Goal: Information Seeking & Learning: Understand process/instructions

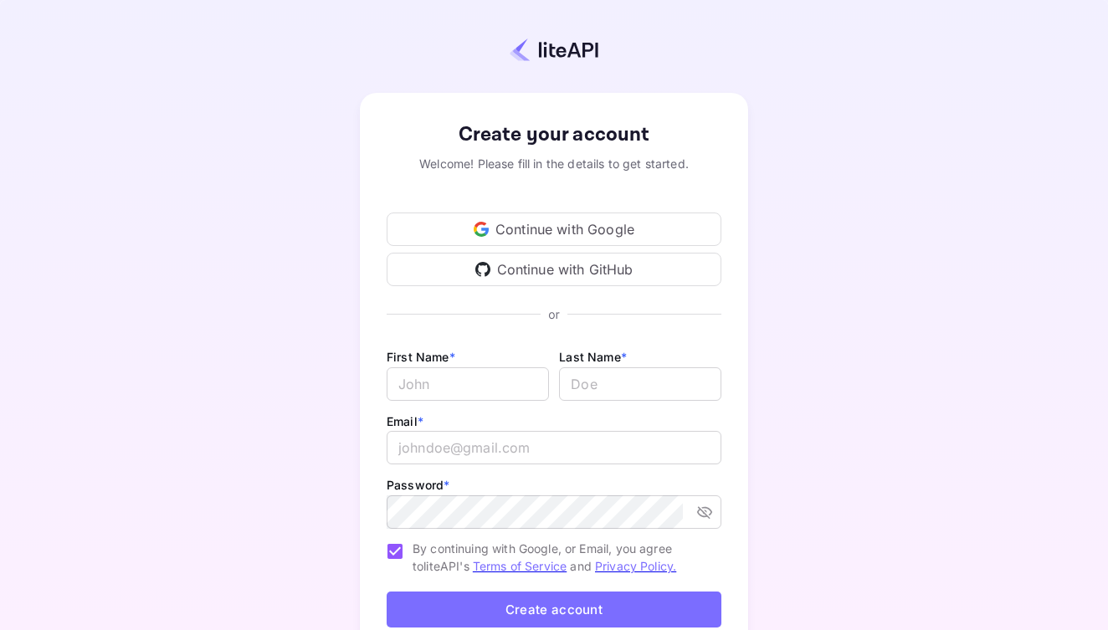
click at [671, 220] on div "Continue with Google" at bounding box center [554, 229] width 335 height 33
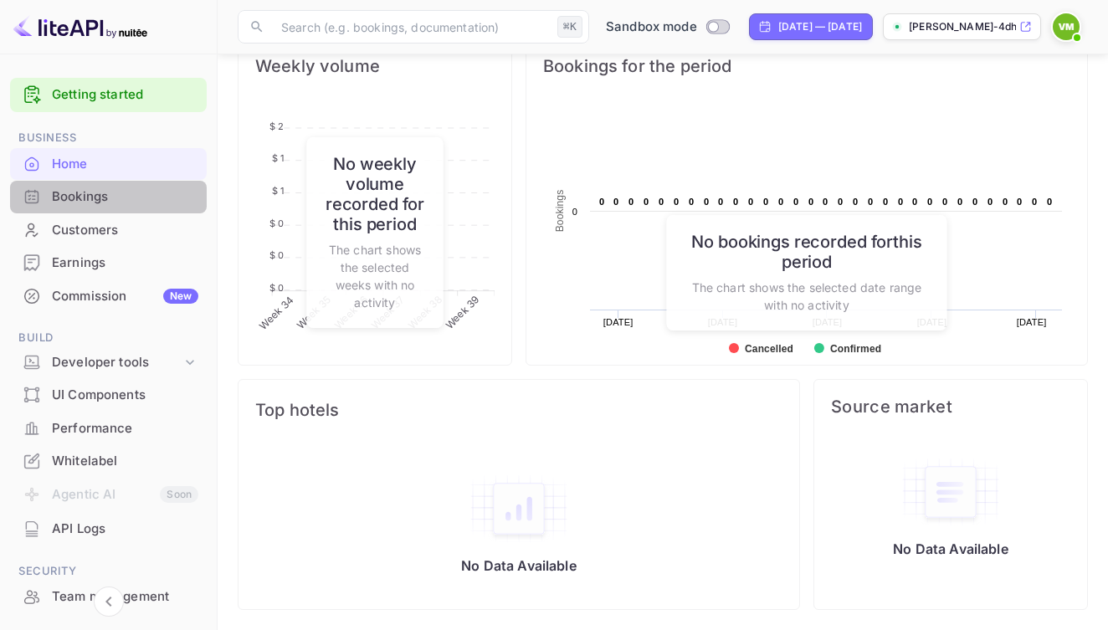
click at [118, 203] on div "Bookings" at bounding box center [125, 196] width 146 height 19
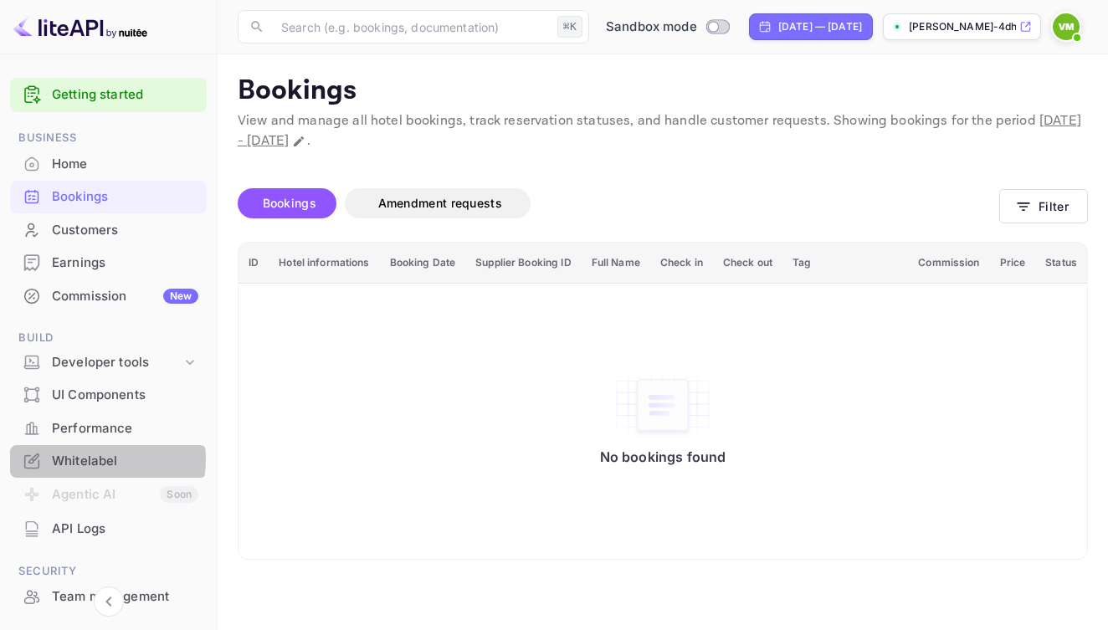
click at [95, 455] on div "Whitelabel" at bounding box center [125, 461] width 146 height 19
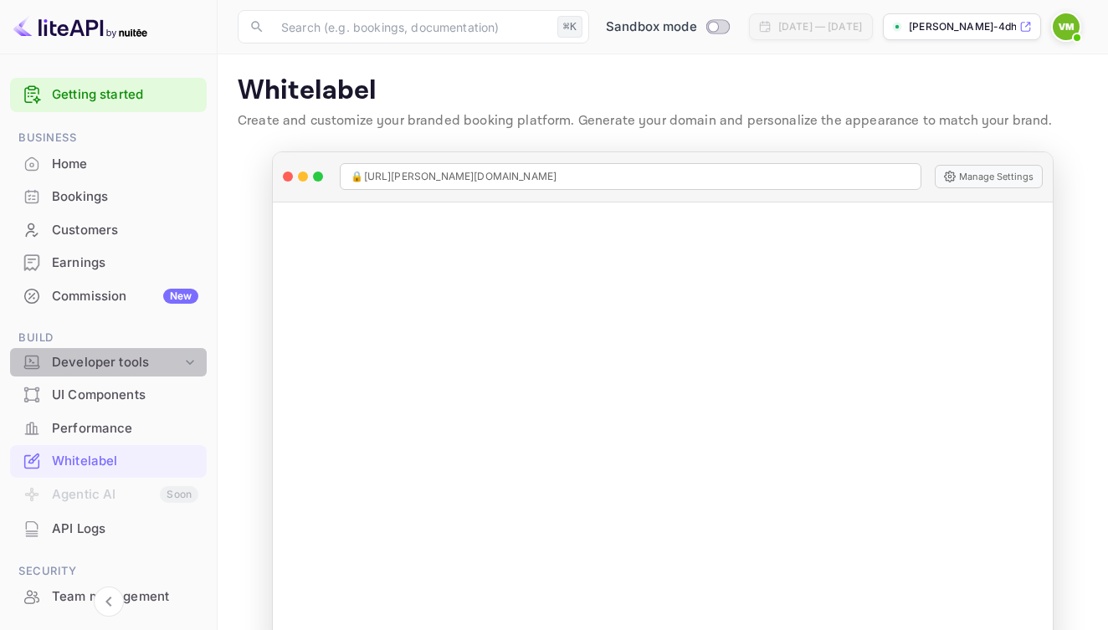
click at [100, 356] on div "Developer tools" at bounding box center [117, 362] width 130 height 19
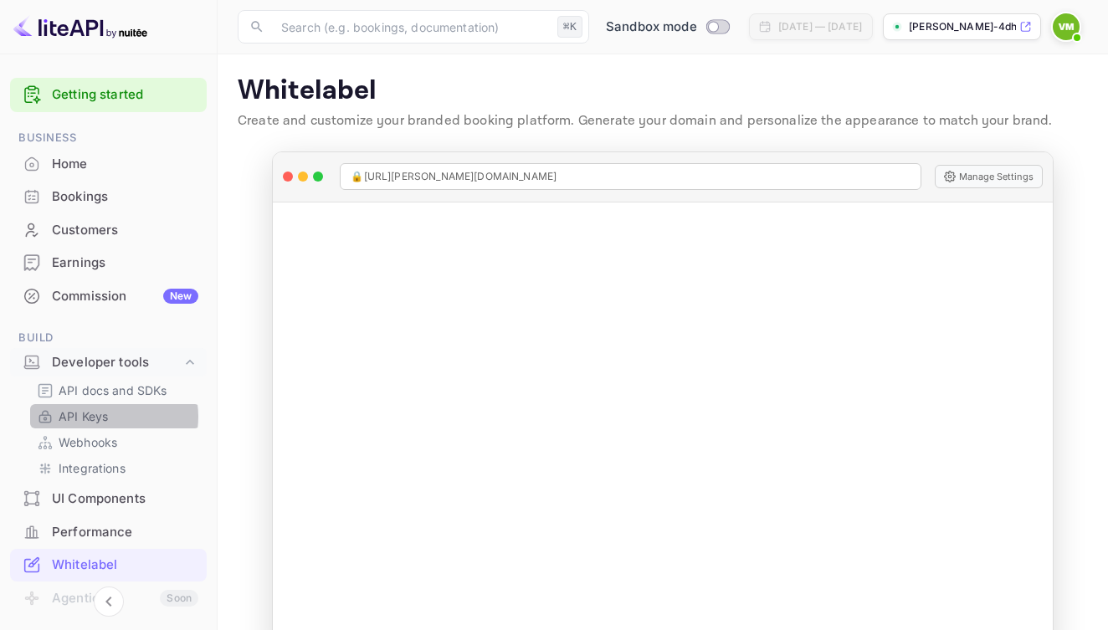
click at [106, 413] on p "API Keys" at bounding box center [83, 417] width 49 height 18
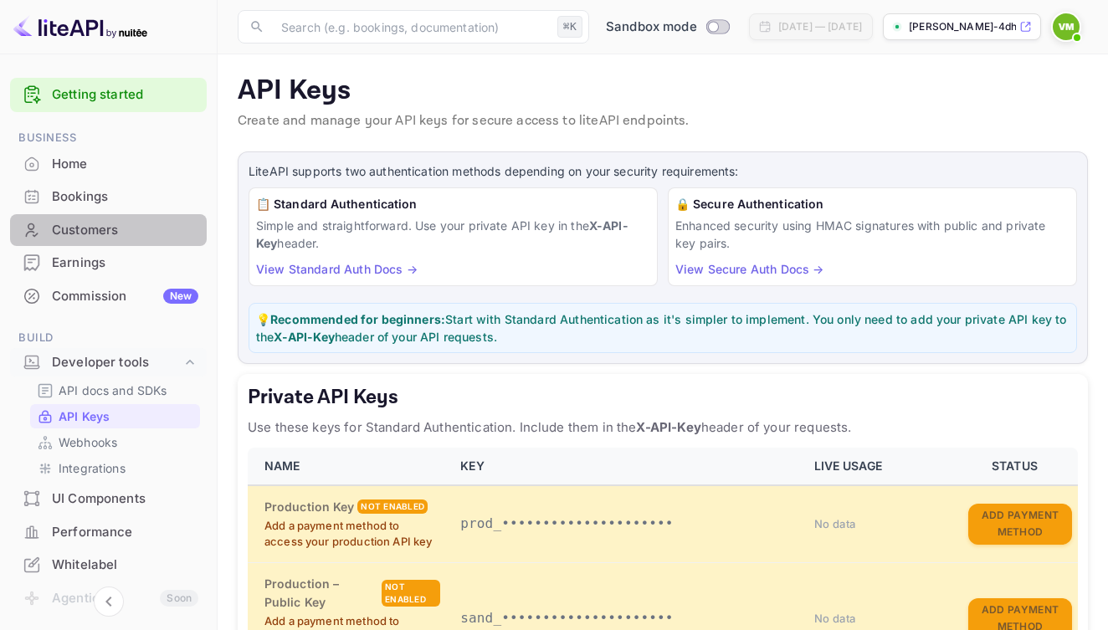
click at [144, 232] on div "Customers" at bounding box center [125, 230] width 146 height 19
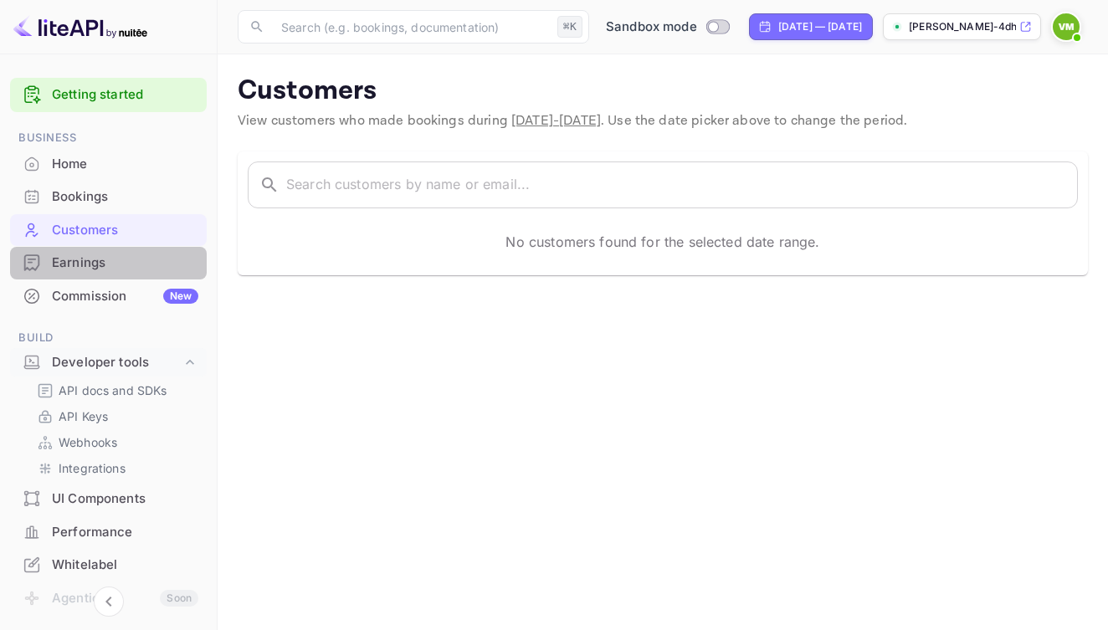
click at [141, 264] on div "Earnings" at bounding box center [125, 263] width 146 height 19
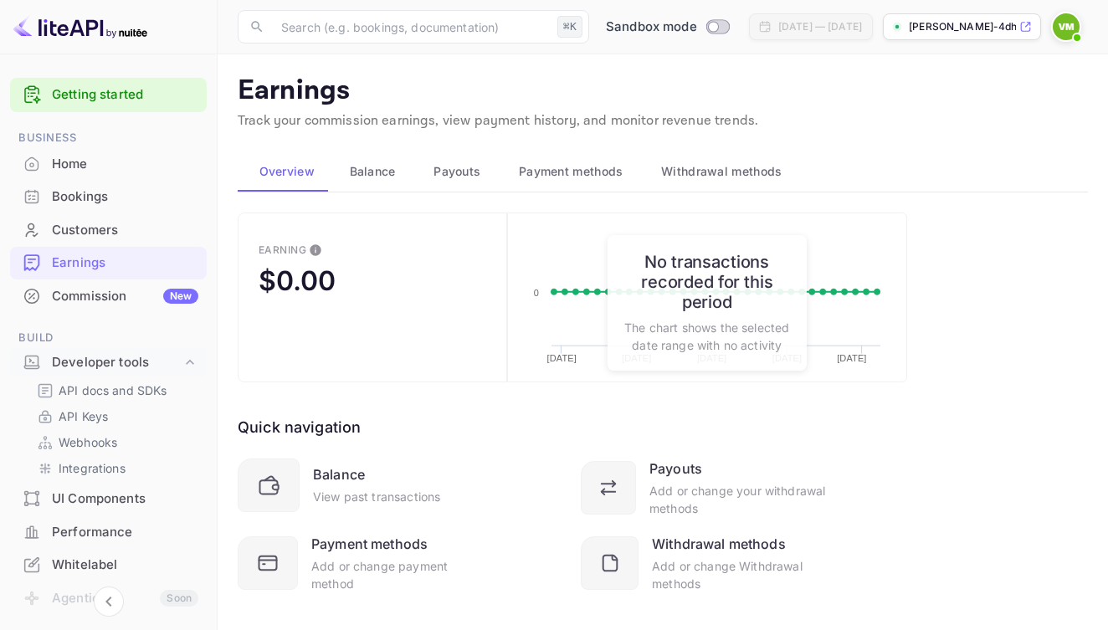
click at [112, 192] on div "Bookings" at bounding box center [125, 196] width 146 height 19
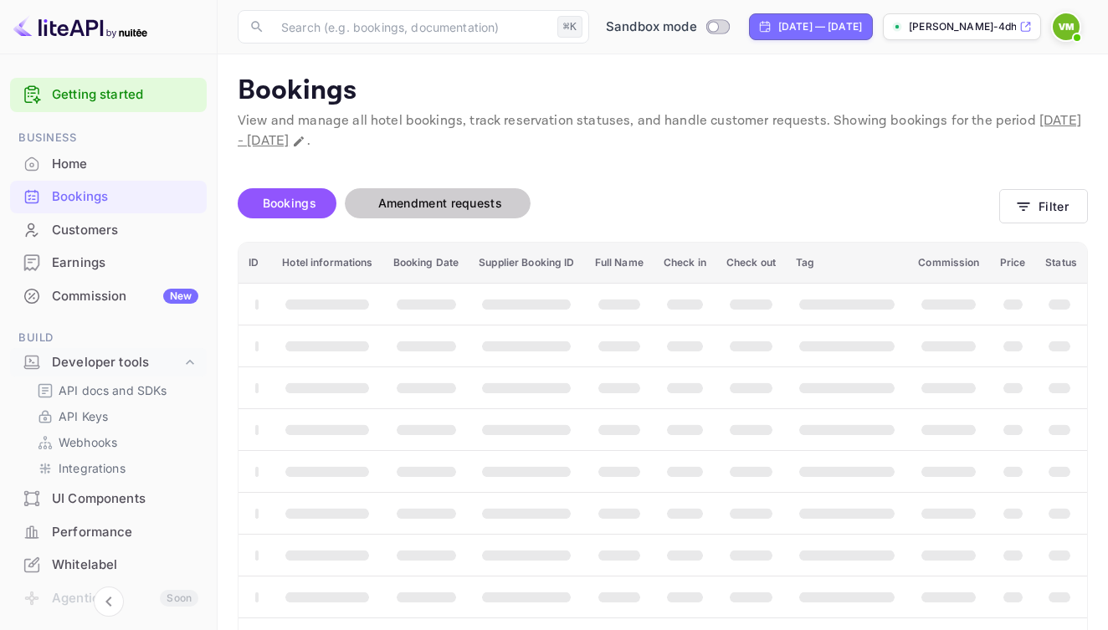
click at [384, 193] on span "Amendment requests" at bounding box center [440, 203] width 157 height 20
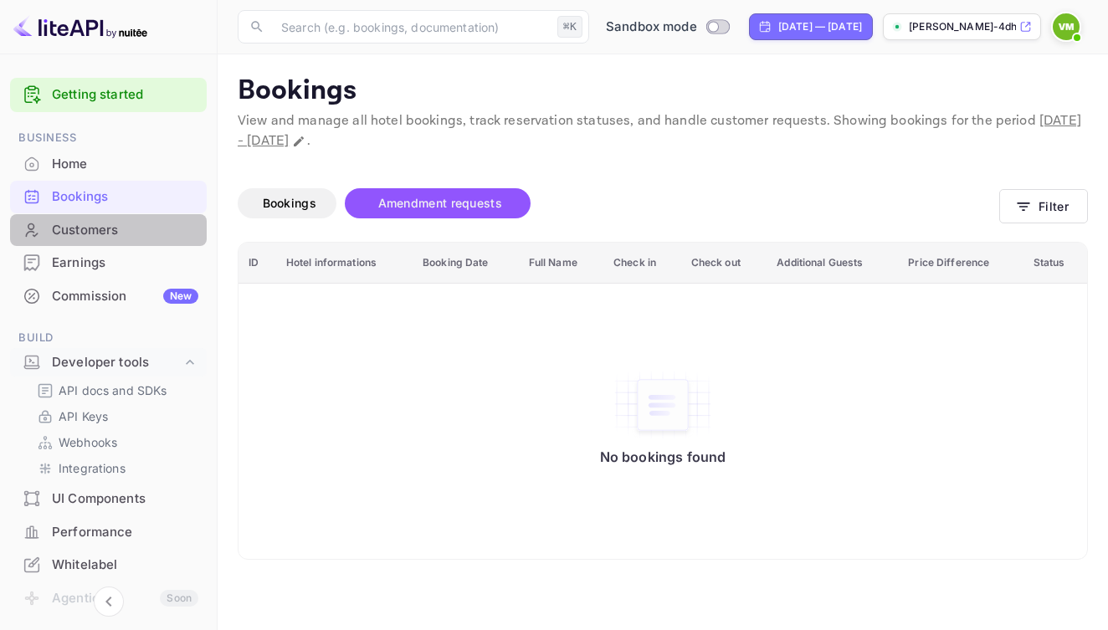
click at [106, 239] on div "Customers" at bounding box center [108, 230] width 197 height 33
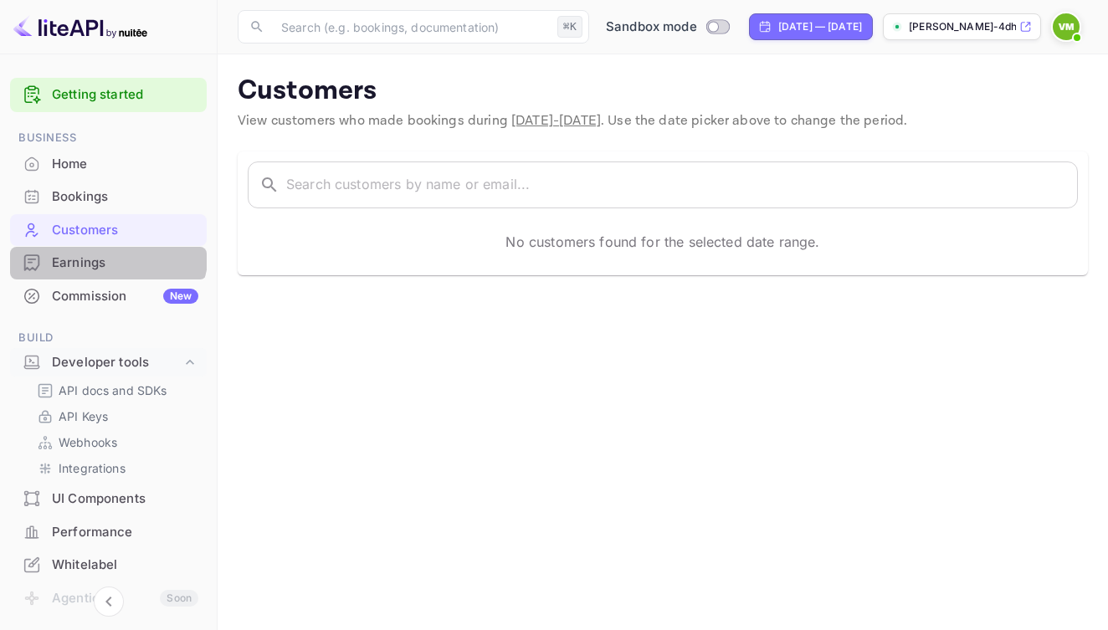
click at [106, 249] on div "Earnings" at bounding box center [108, 263] width 197 height 33
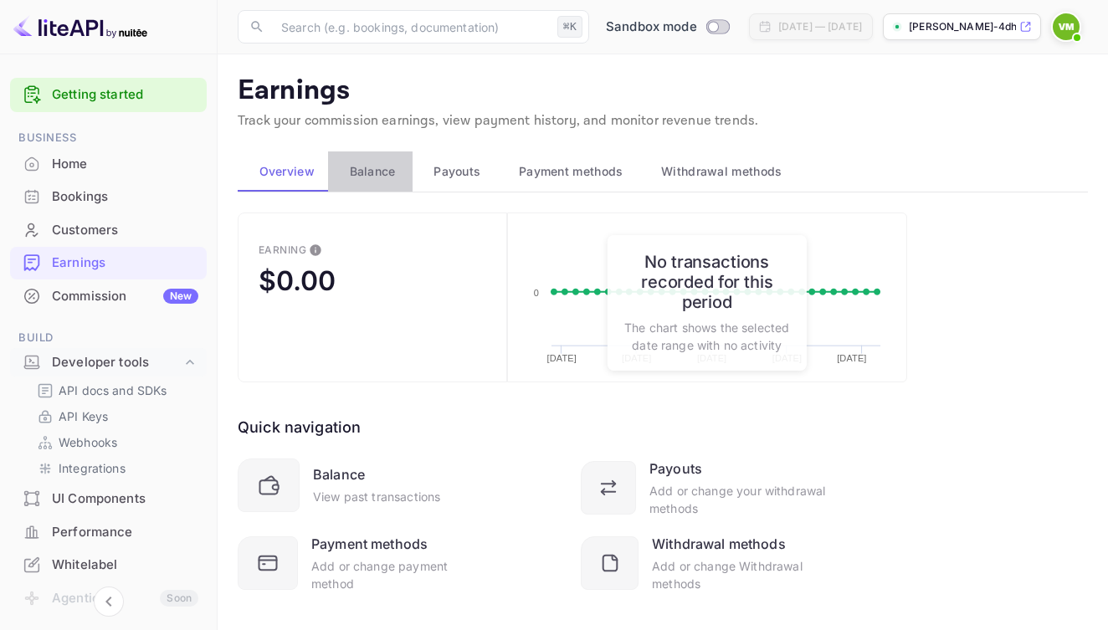
click at [378, 169] on span "Balance" at bounding box center [373, 172] width 46 height 20
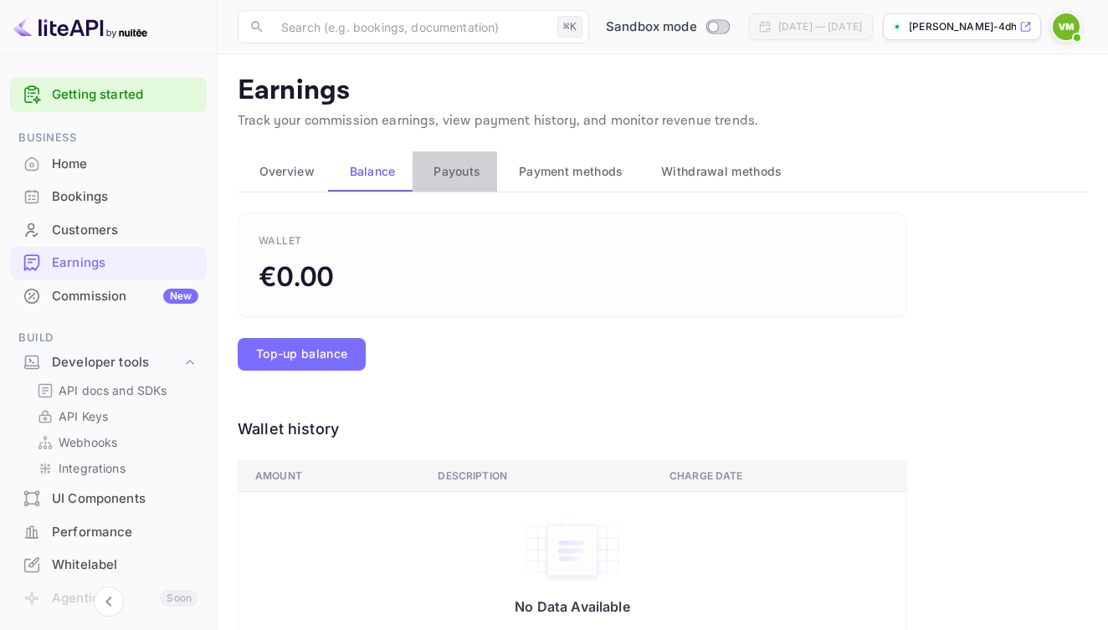
click at [468, 167] on span "Payouts" at bounding box center [456, 172] width 47 height 20
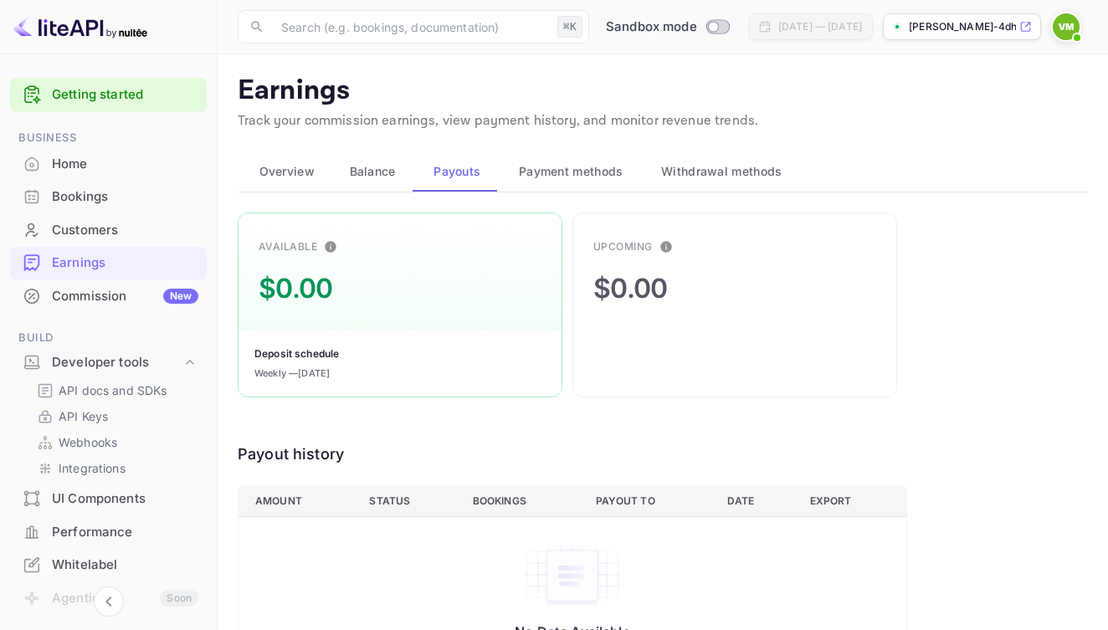
click at [141, 100] on link "Getting started" at bounding box center [125, 94] width 146 height 19
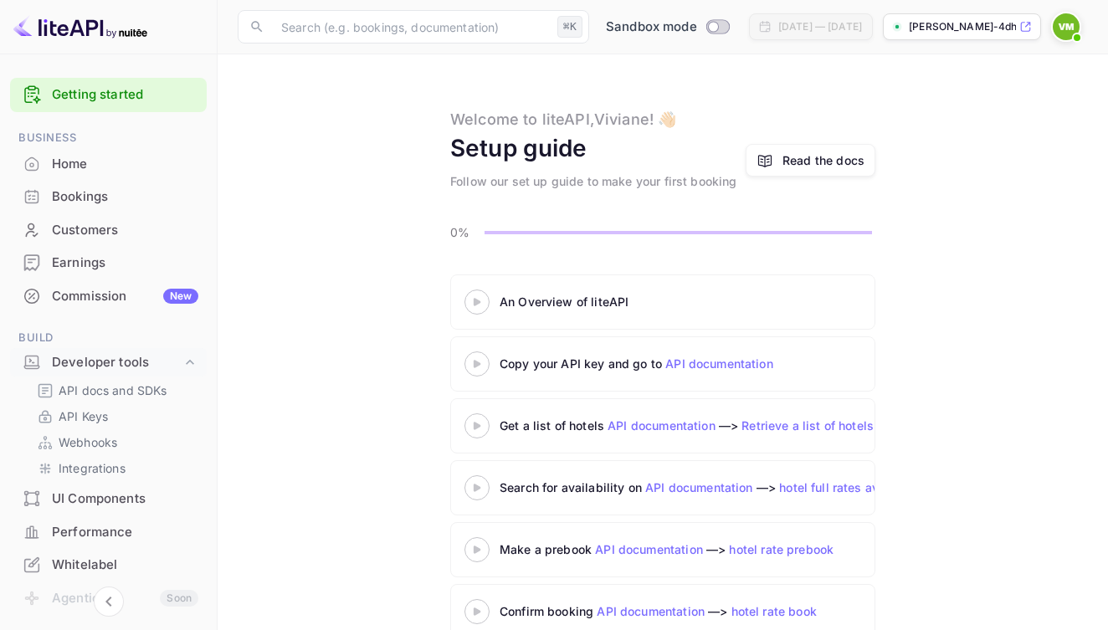
click at [479, 307] on div at bounding box center [477, 301] width 59 height 21
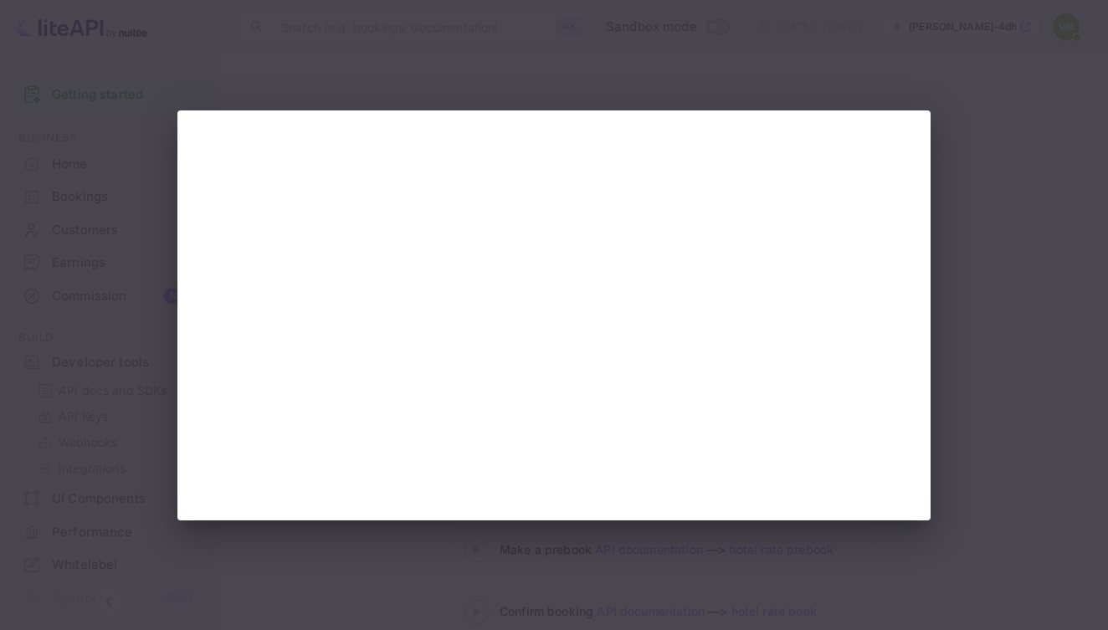
click at [1084, 54] on div at bounding box center [554, 315] width 1108 height 630
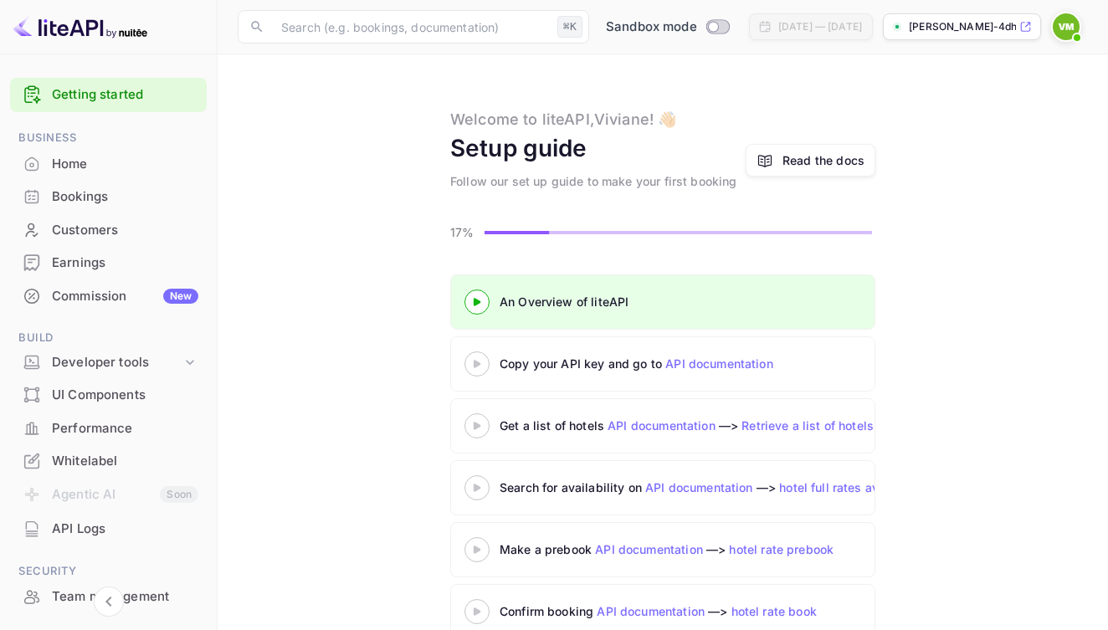
click at [476, 370] on div at bounding box center [477, 363] width 59 height 21
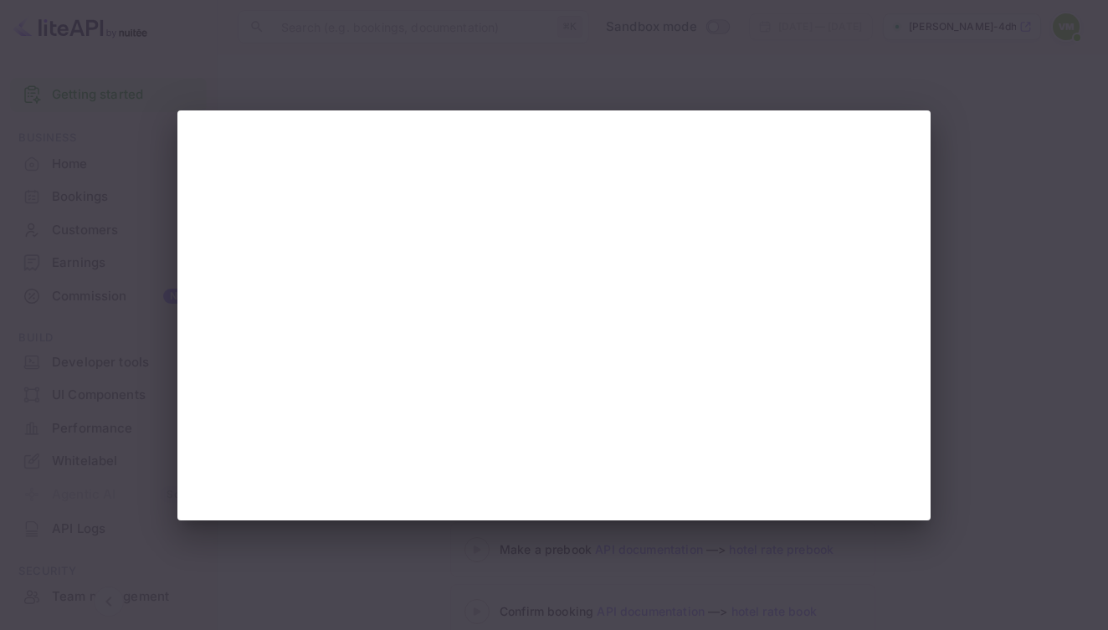
click at [977, 112] on div at bounding box center [554, 315] width 1108 height 630
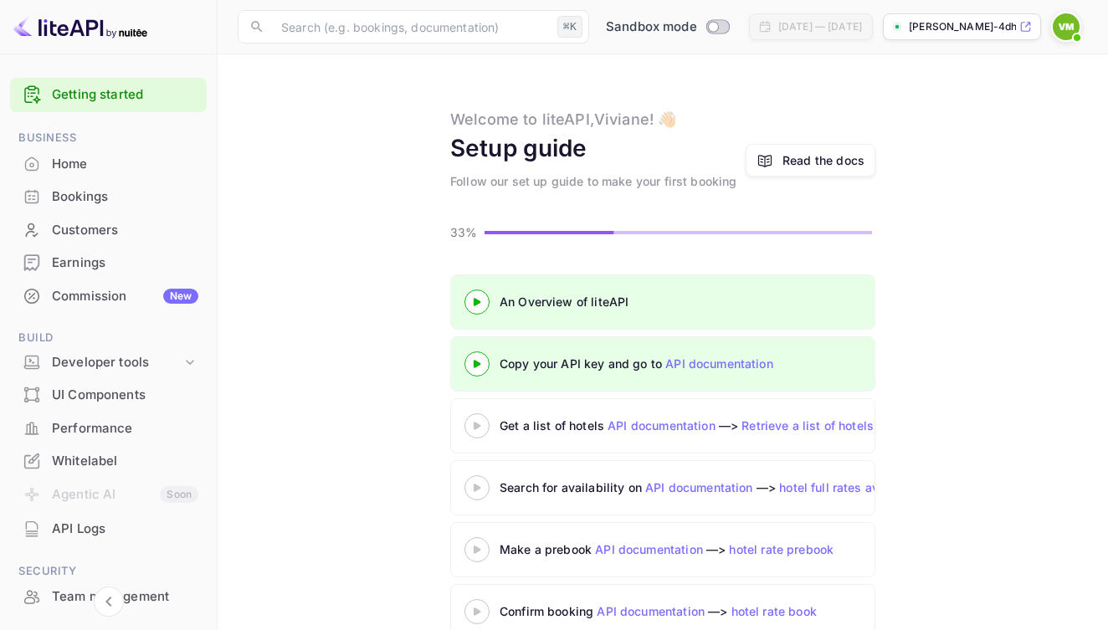
click at [778, 421] on link "Retrieve a list of hotels" at bounding box center [807, 425] width 132 height 14
click at [473, 422] on icon at bounding box center [477, 426] width 59 height 8
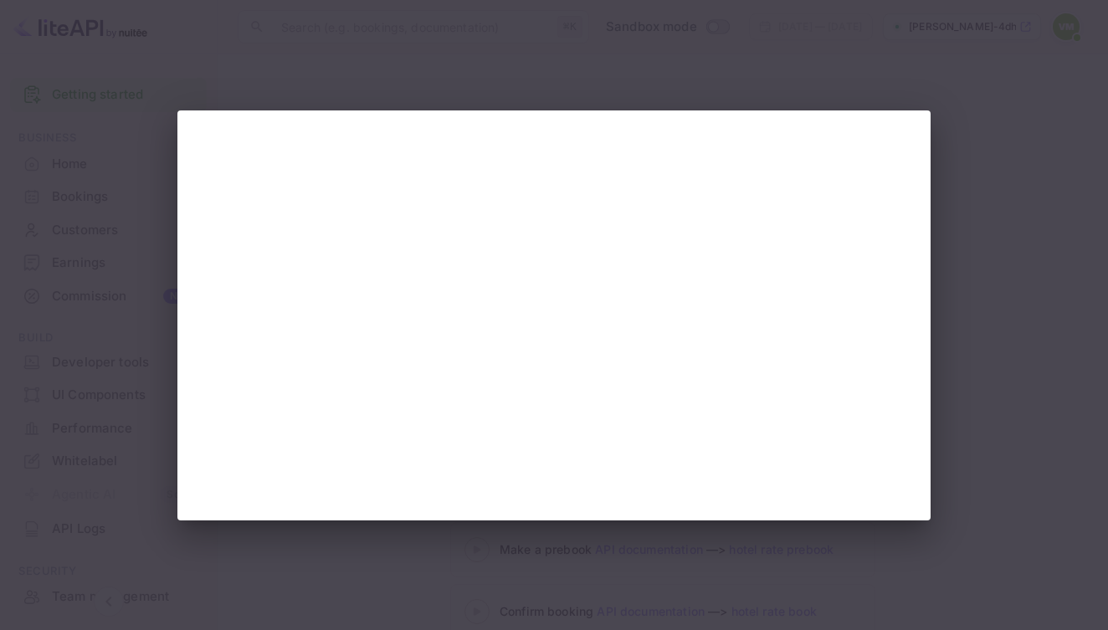
click at [1007, 141] on div at bounding box center [554, 315] width 1108 height 630
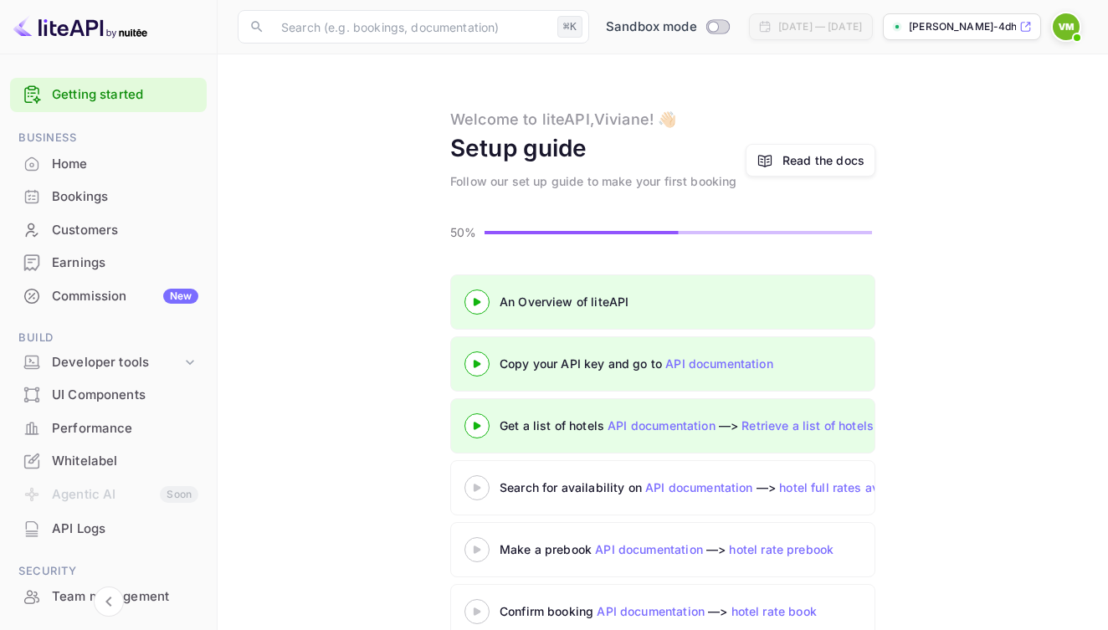
click at [479, 490] on icon at bounding box center [477, 488] width 59 height 8
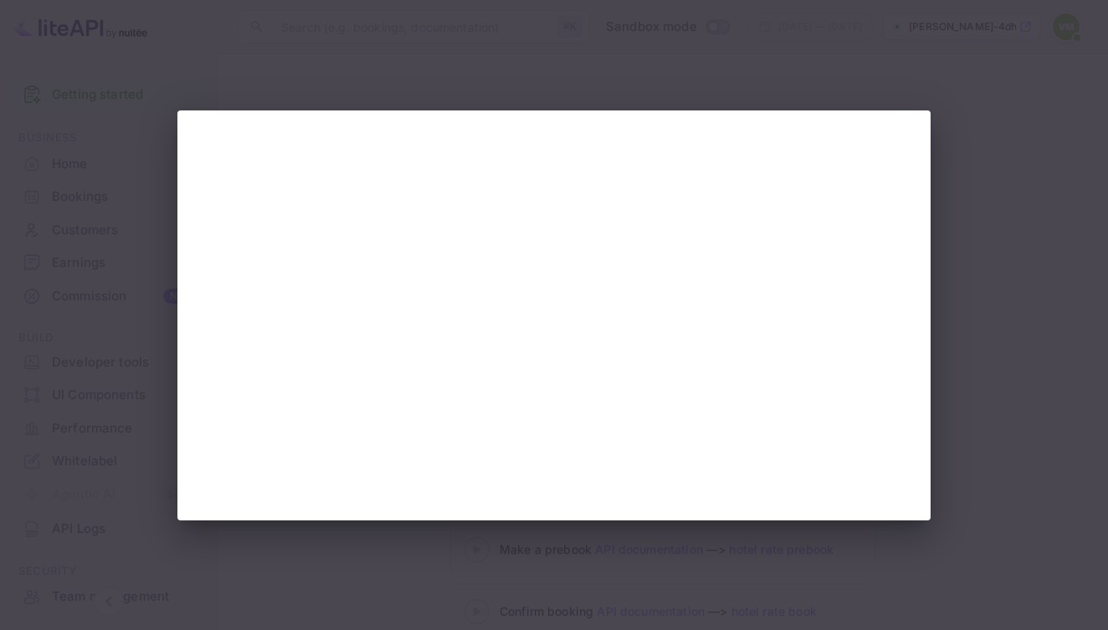
click at [121, 124] on div at bounding box center [554, 315] width 1108 height 630
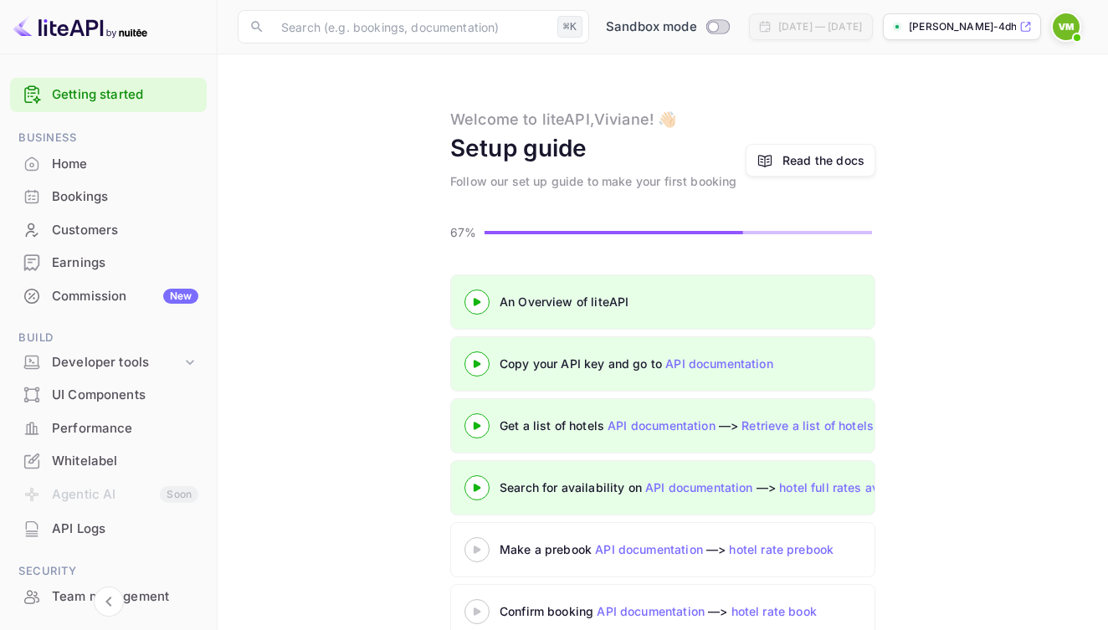
click at [480, 548] on icon at bounding box center [477, 550] width 59 height 8
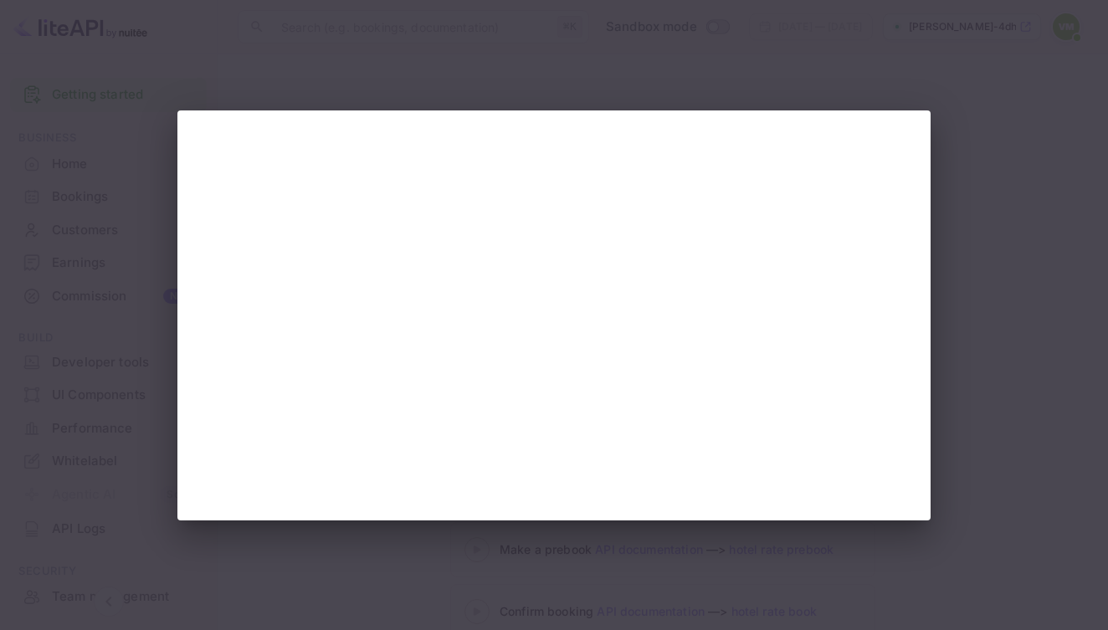
click at [957, 85] on div at bounding box center [554, 315] width 1108 height 630
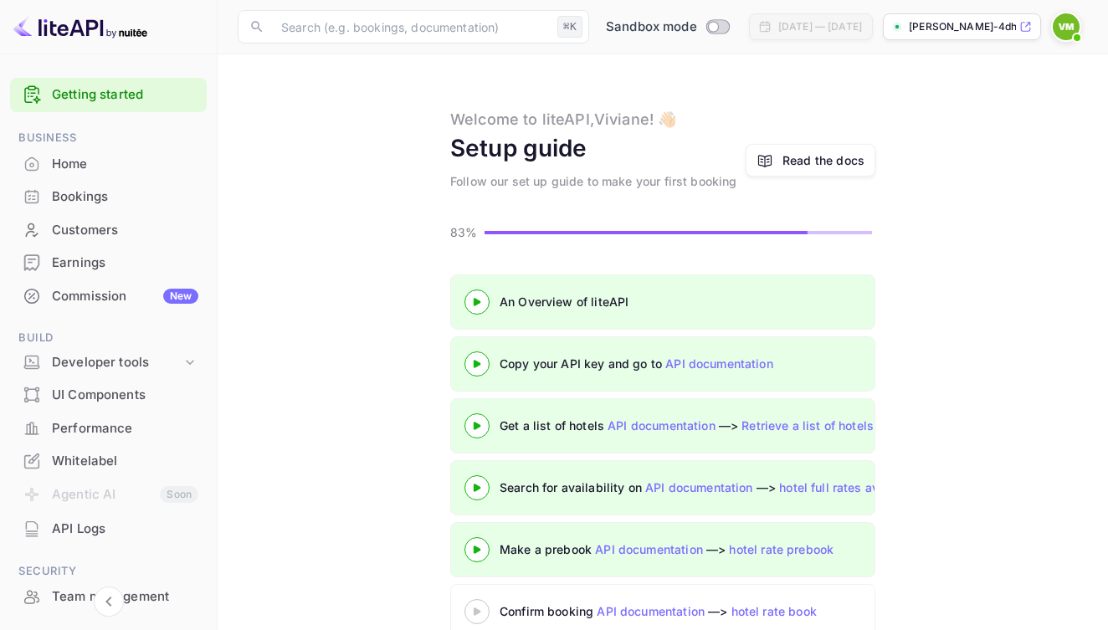
click at [475, 609] on 3 at bounding box center [477, 612] width 7 height 8
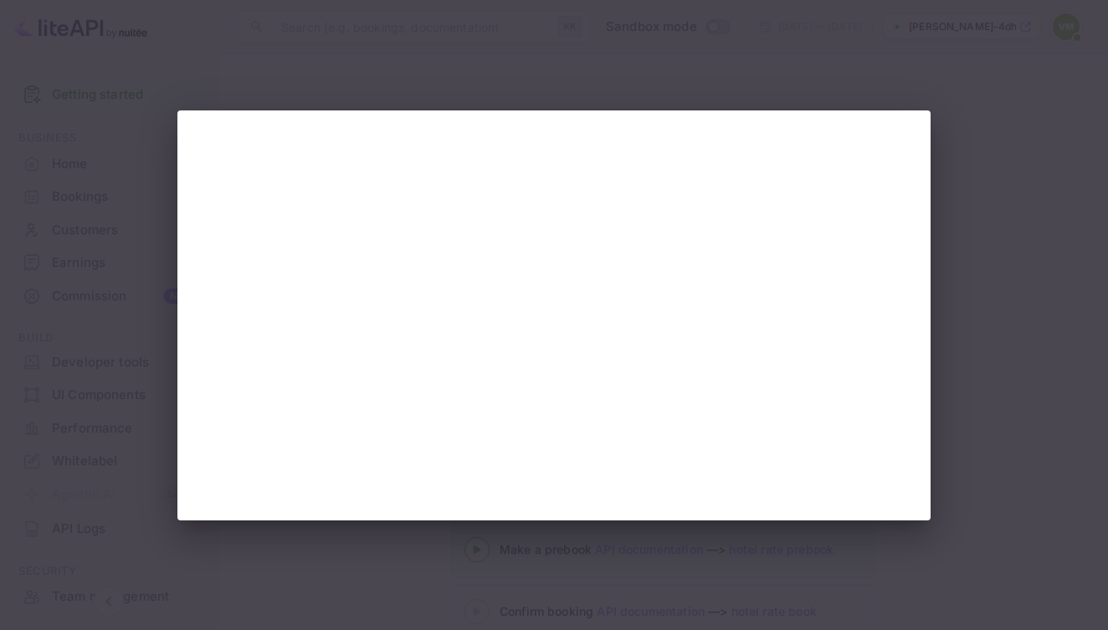
click at [973, 206] on div at bounding box center [554, 315] width 1108 height 630
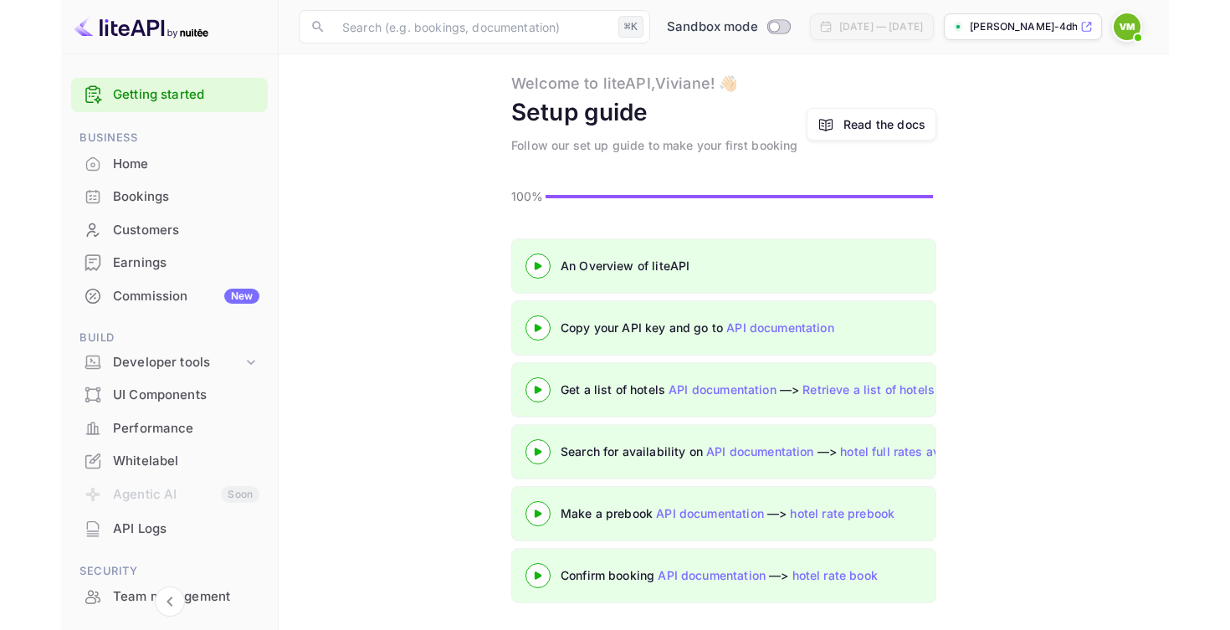
scroll to position [36, 0]
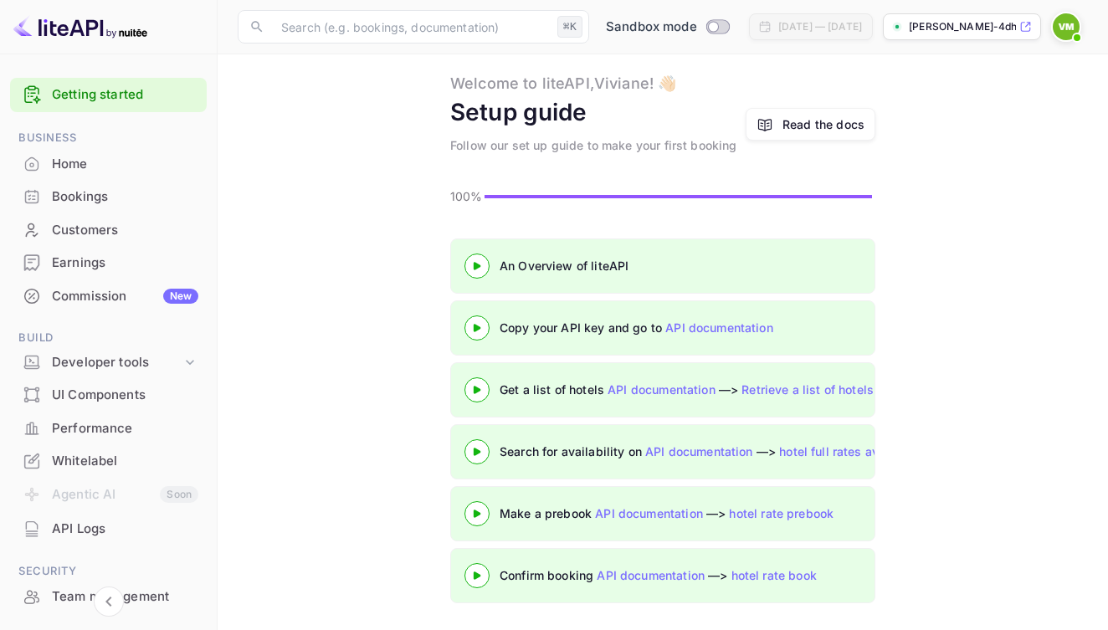
click at [852, 132] on div "Read the docs" at bounding box center [823, 124] width 82 height 18
